Goal: Task Accomplishment & Management: Manage account settings

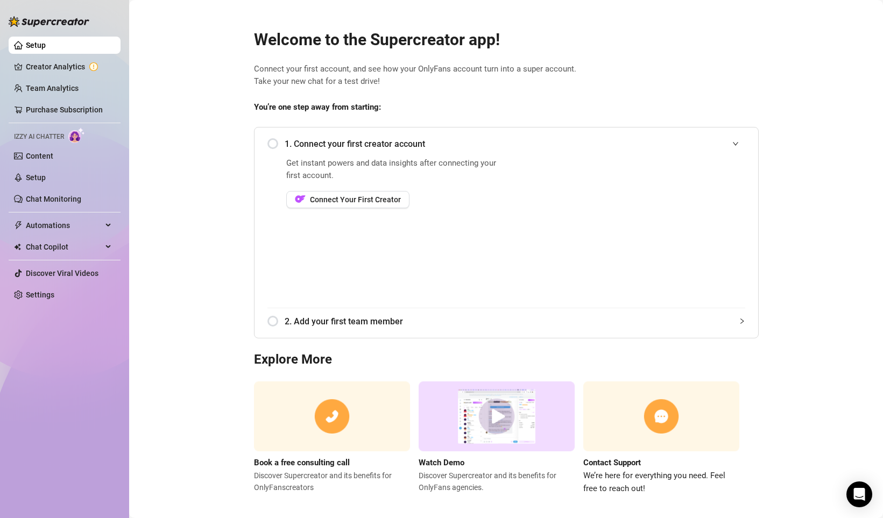
scroll to position [9, 0]
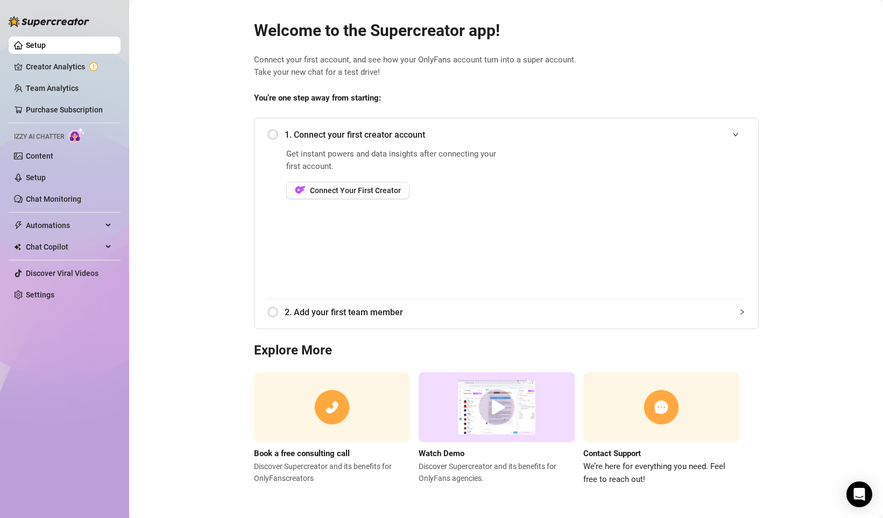
click at [276, 137] on div "1. Connect your first creator account" at bounding box center [506, 135] width 478 height 26
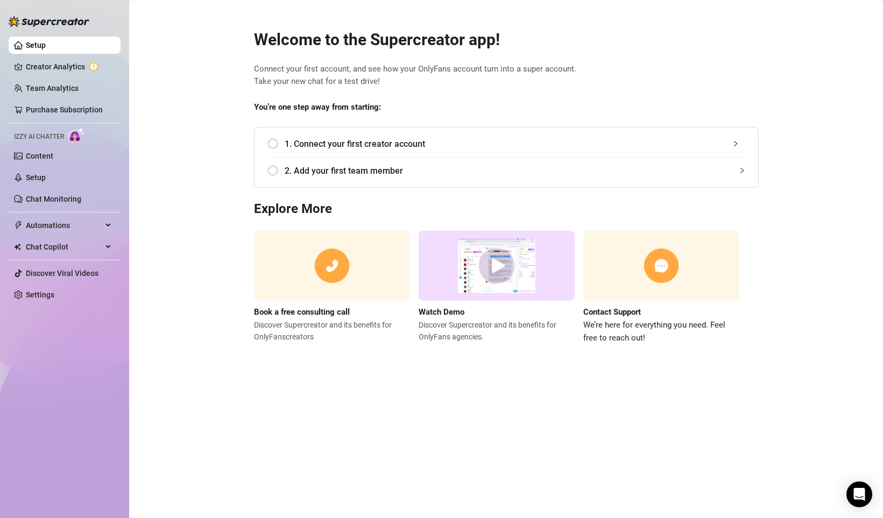
scroll to position [0, 0]
click at [301, 144] on span "1. Connect your first creator account" at bounding box center [515, 143] width 461 height 13
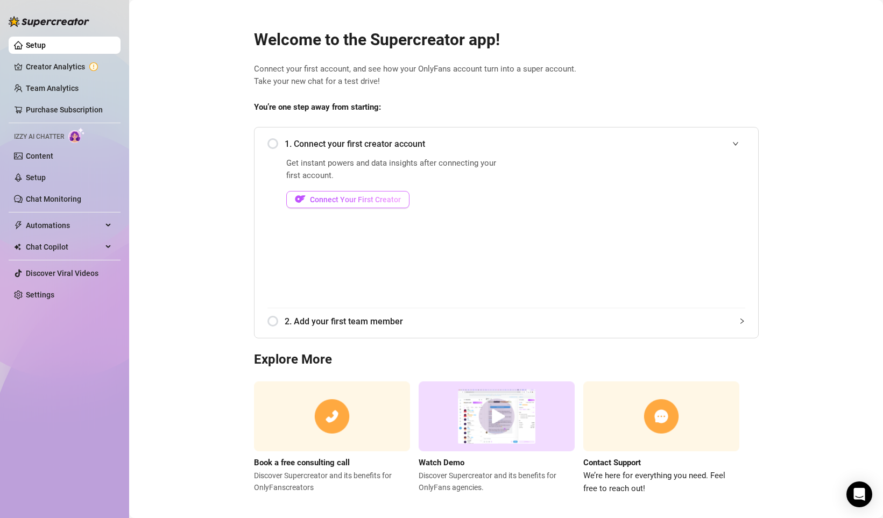
click at [380, 191] on button "Connect Your First Creator" at bounding box center [347, 199] width 123 height 17
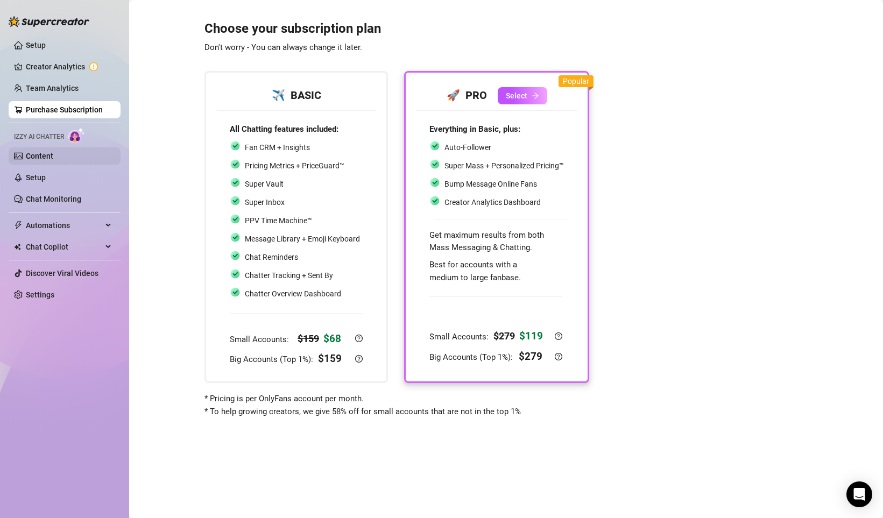
click at [53, 154] on link "Content" at bounding box center [39, 156] width 27 height 9
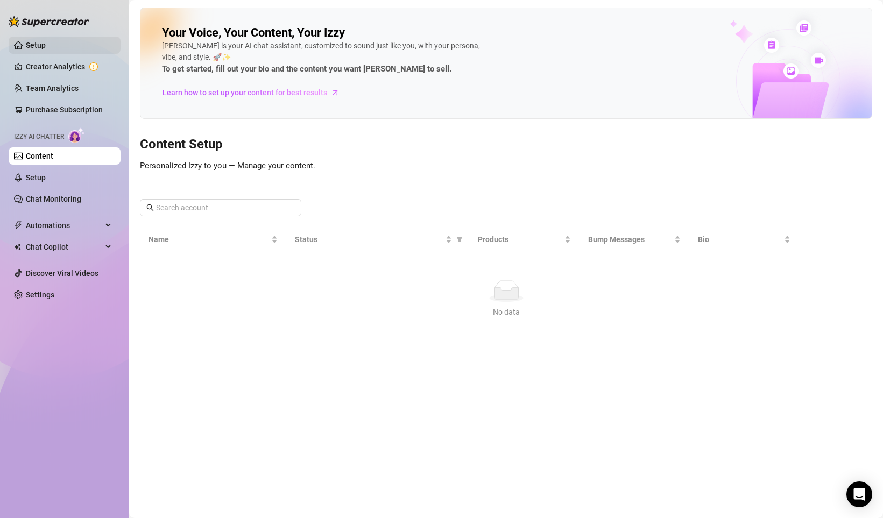
click at [41, 48] on link "Setup" at bounding box center [36, 45] width 20 height 9
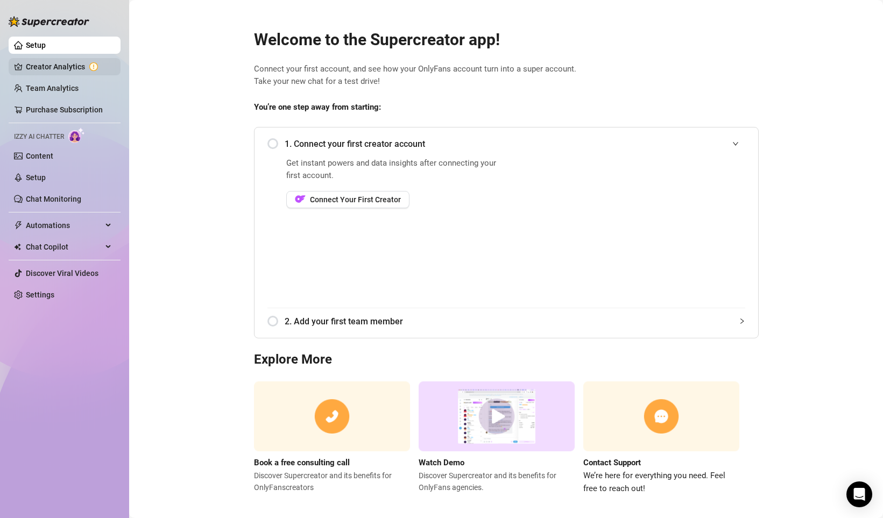
click at [59, 67] on link "Creator Analytics" at bounding box center [69, 66] width 86 height 17
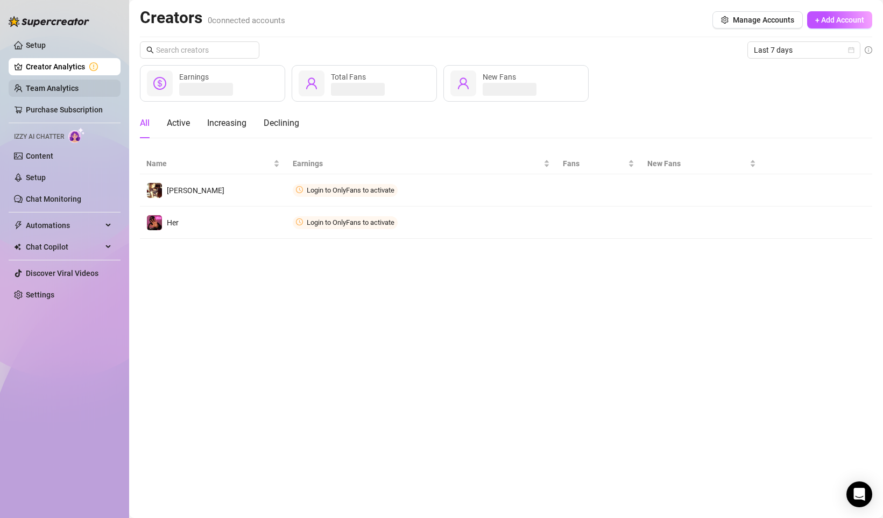
click at [79, 89] on link "Team Analytics" at bounding box center [52, 88] width 53 height 9
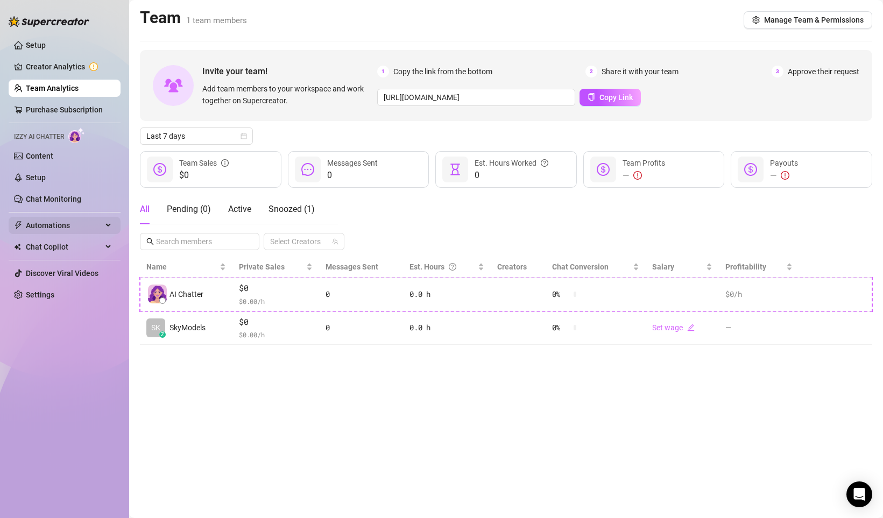
click at [81, 225] on span "Automations" at bounding box center [64, 225] width 76 height 17
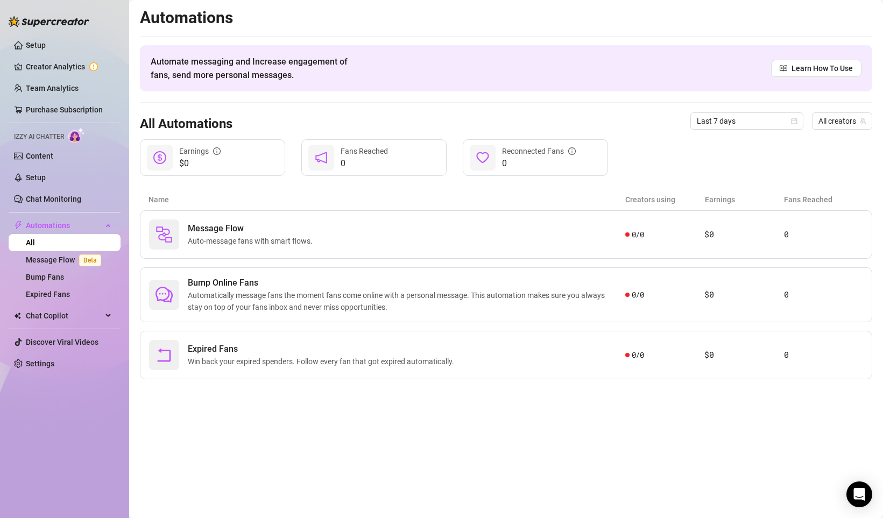
click at [53, 23] on img at bounding box center [49, 21] width 81 height 11
click at [35, 43] on link "Setup" at bounding box center [36, 45] width 20 height 9
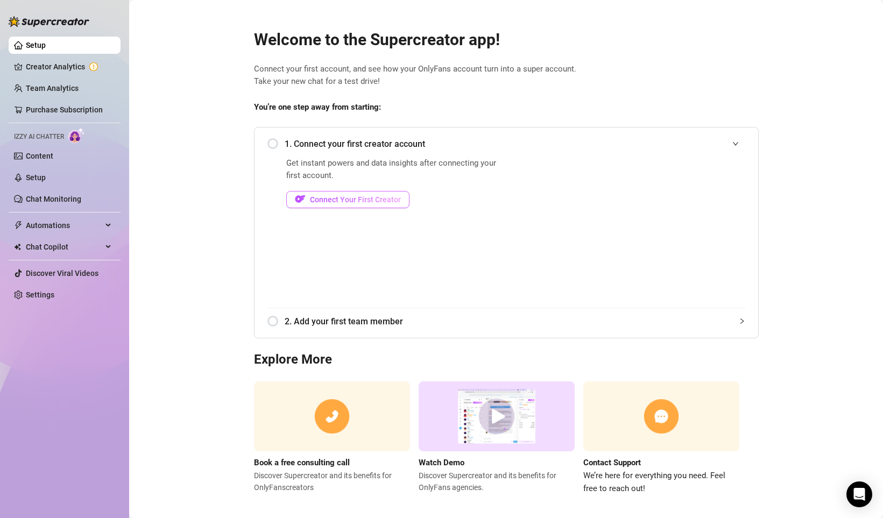
click at [329, 204] on button "Connect Your First Creator" at bounding box center [347, 199] width 123 height 17
